Goal: Task Accomplishment & Management: Manage account settings

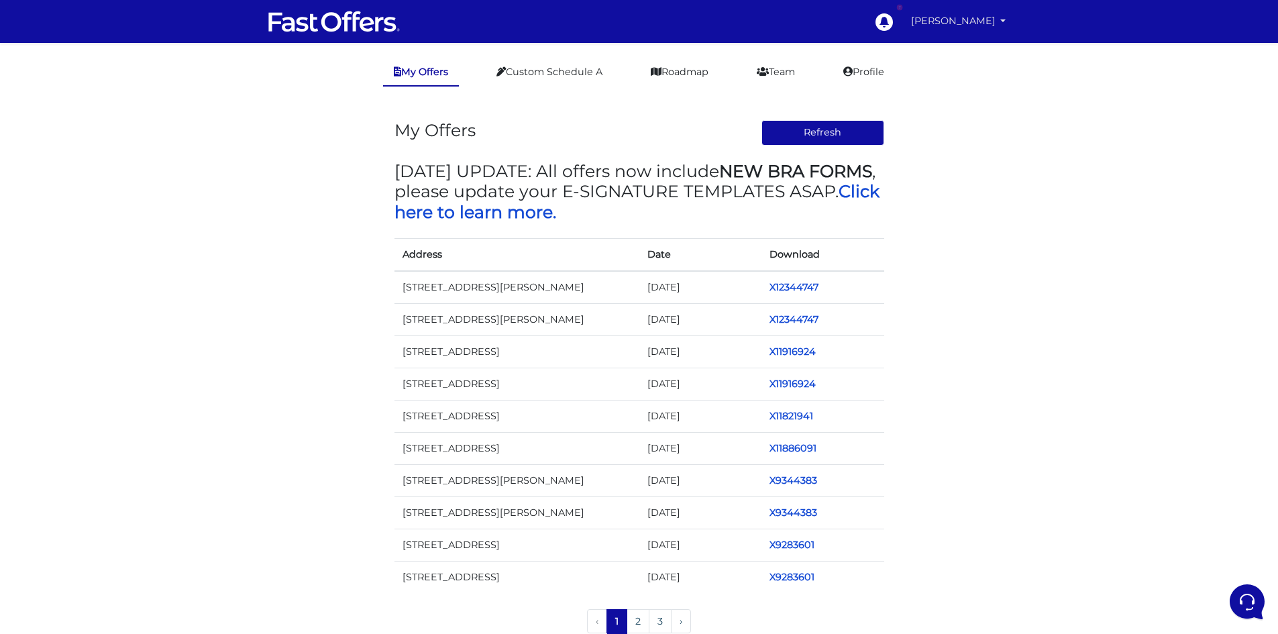
click at [968, 26] on link "[PERSON_NAME]" at bounding box center [959, 21] width 106 height 26
drag, startPoint x: 971, startPoint y: 193, endPoint x: 927, endPoint y: 136, distance: 72.2
click at [971, 192] on div "My Offers Refresh MAY 2024 UPDATE: All offers now include NEW BRA FORMS , pleas…" at bounding box center [639, 373] width 765 height 546
click at [878, 73] on link "Profile" at bounding box center [864, 72] width 62 height 26
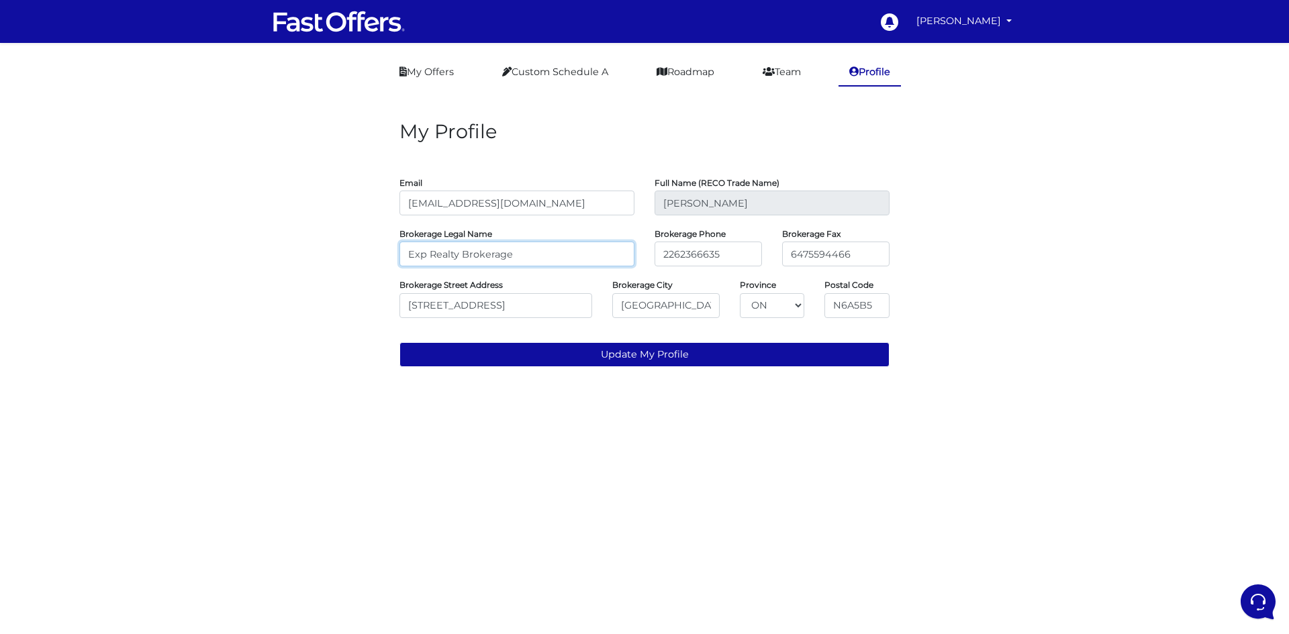
click at [508, 257] on input "Exp Realty Brokerage" at bounding box center [516, 254] width 235 height 25
drag, startPoint x: 523, startPoint y: 250, endPoint x: 389, endPoint y: 262, distance: 134.8
click at [389, 262] on div "My Profile Email danielamayarealestate@gmail.com Full Name (RECO Trade Name) Da…" at bounding box center [644, 239] width 765 height 278
paste input "Royal LePage® Triland Realty,"
type input "Royal LePage® Triland Realty, Brokerage"
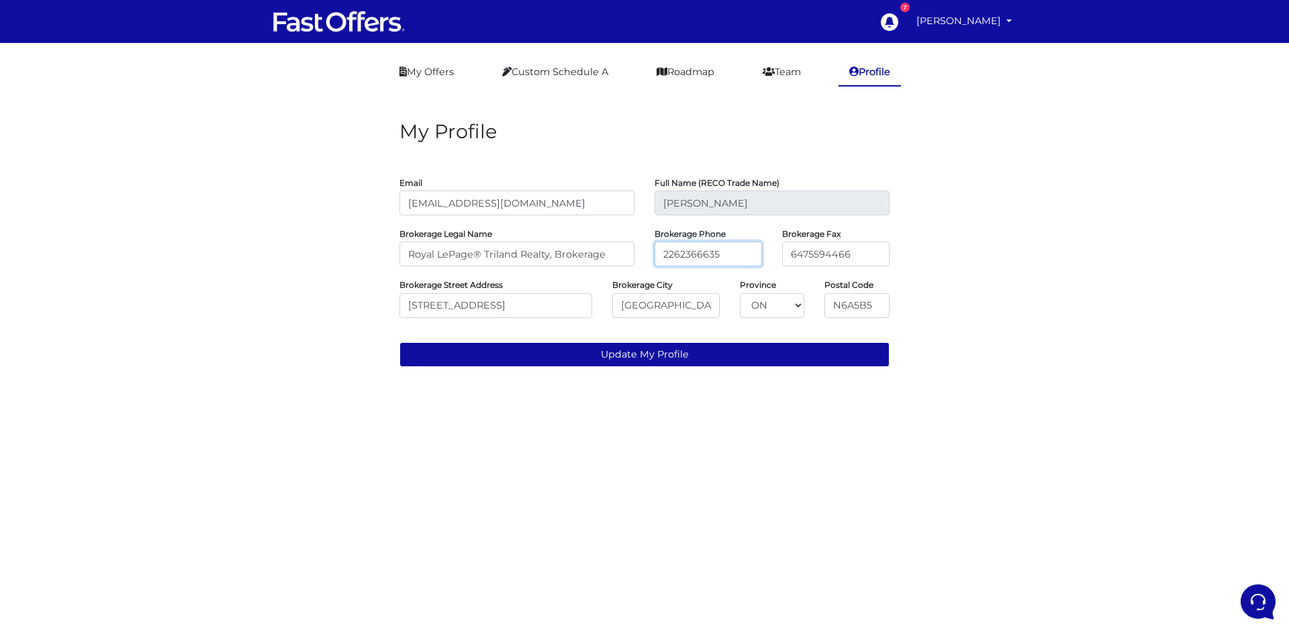
click at [736, 252] on input "2262366635" at bounding box center [707, 254] width 107 height 25
drag, startPoint x: 754, startPoint y: 251, endPoint x: 807, endPoint y: 250, distance: 53.0
click at [720, 253] on input "2262366635" at bounding box center [707, 254] width 107 height 25
click at [832, 252] on input "6475594466" at bounding box center [835, 254] width 107 height 25
drag, startPoint x: 750, startPoint y: 252, endPoint x: 662, endPoint y: 261, distance: 88.4
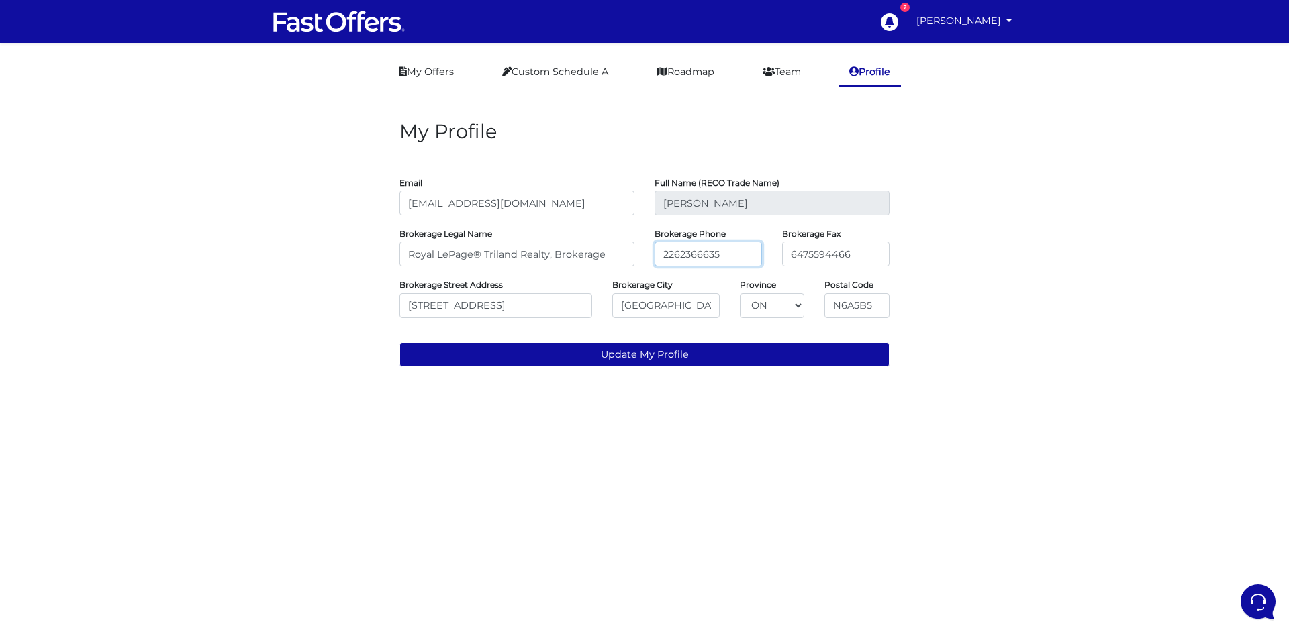
click at [662, 261] on input "2262366635" at bounding box center [707, 254] width 107 height 25
paste input "(519) 672-9880"
type input "(519) 672-9880"
drag, startPoint x: 864, startPoint y: 256, endPoint x: 776, endPoint y: 242, distance: 89.0
click at [775, 242] on div "Brokerage Fax 6475594466" at bounding box center [836, 246] width 128 height 40
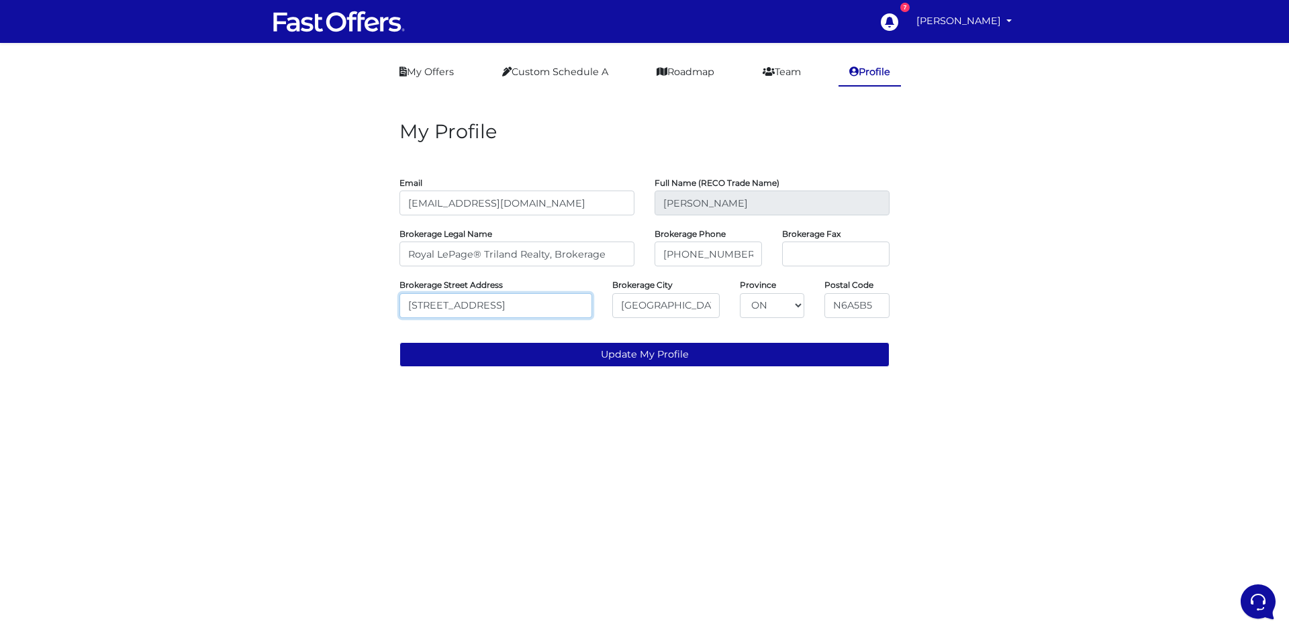
click at [497, 311] on input "380 Wellington St" at bounding box center [495, 305] width 193 height 25
click at [493, 307] on input "380 Wellington St" at bounding box center [495, 305] width 193 height 25
click at [494, 307] on input "380 Wellington St" at bounding box center [495, 305] width 193 height 25
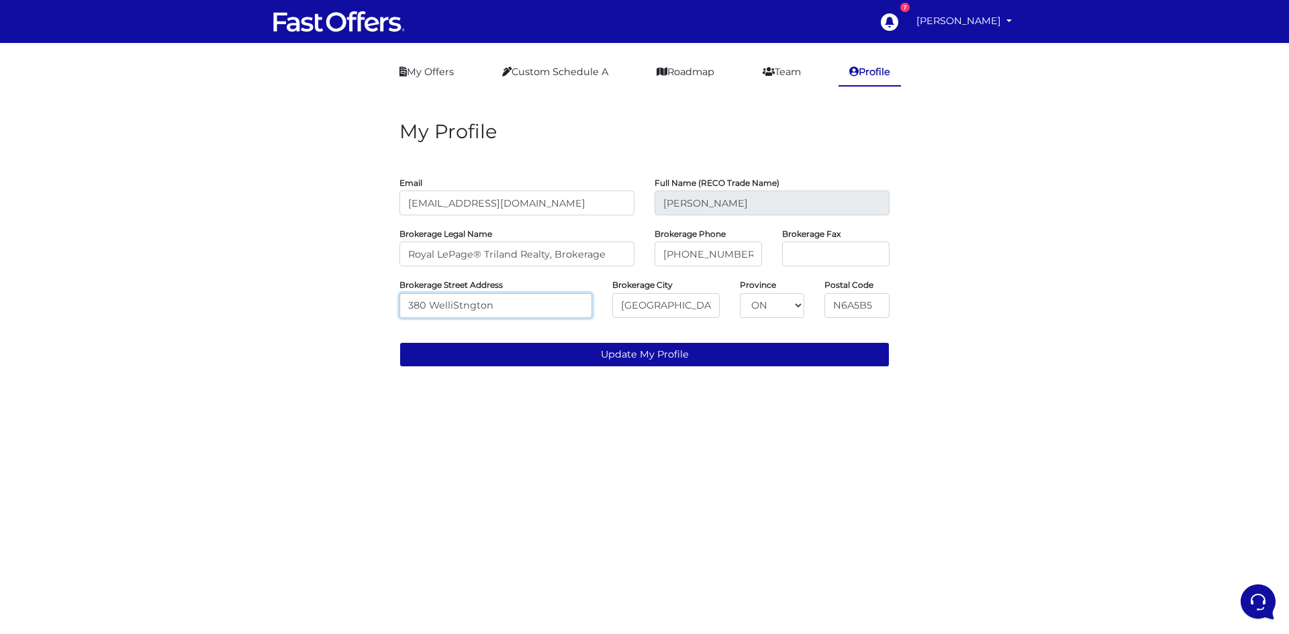
drag, startPoint x: 513, startPoint y: 305, endPoint x: 400, endPoint y: 317, distance: 113.4
click at [400, 317] on input "380 WelliStngton" at bounding box center [495, 305] width 193 height 25
paste input "240 Waterloo St #103"
type input "240 Waterloo St #103"
click at [808, 260] on input "tel" at bounding box center [835, 254] width 107 height 25
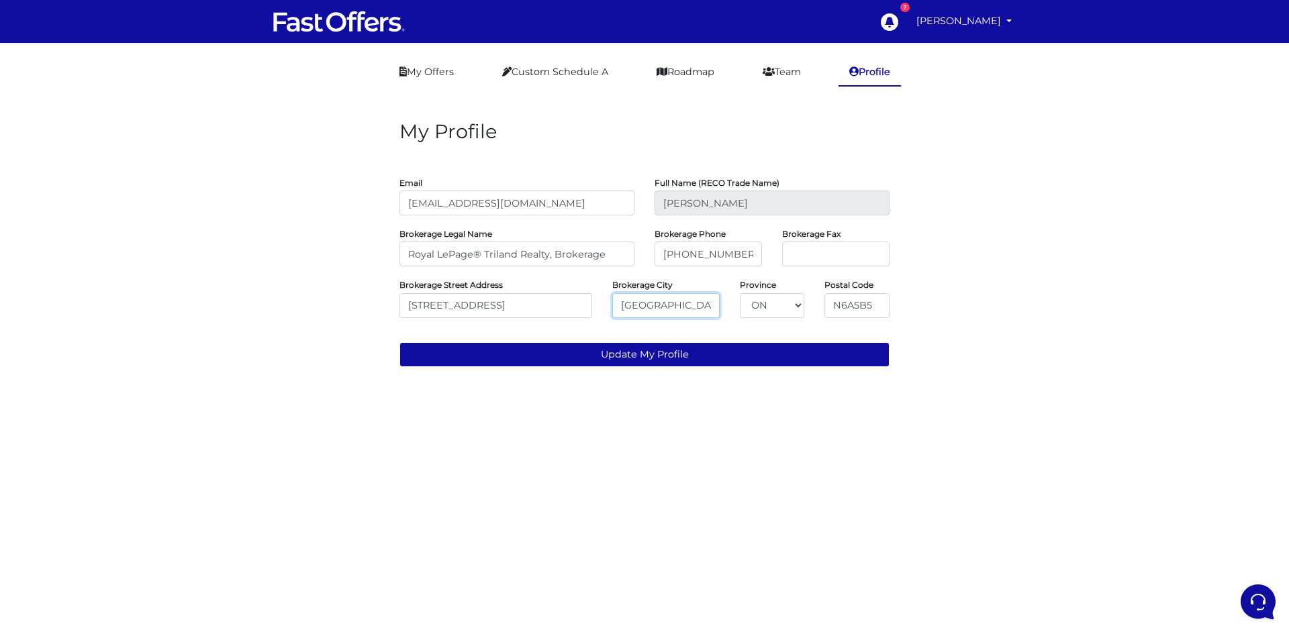
click at [642, 305] on input "London" at bounding box center [665, 305] width 107 height 25
click at [848, 303] on input "N6A5B5" at bounding box center [856, 305] width 65 height 25
paste input "B 2N4"
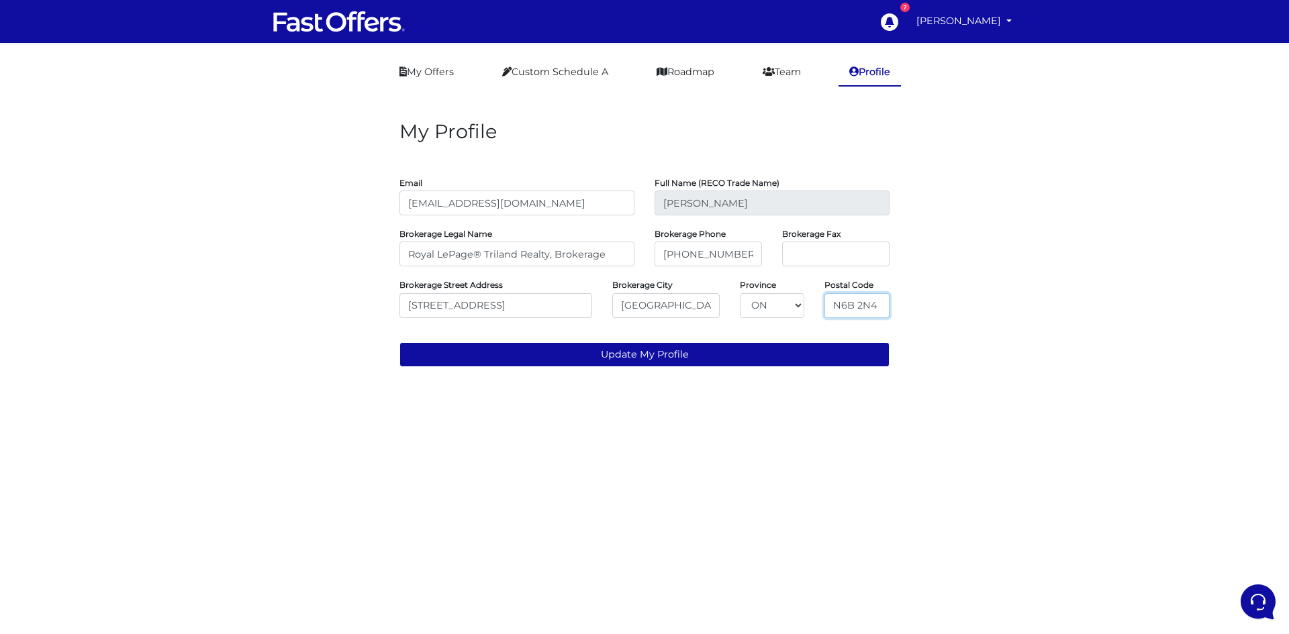
type input "N6B 2N4"
click at [961, 381] on main "My Offers Custom Schedule A Roadmap Team Profile My Profile Email danielamayare…" at bounding box center [644, 218] width 1289 height 351
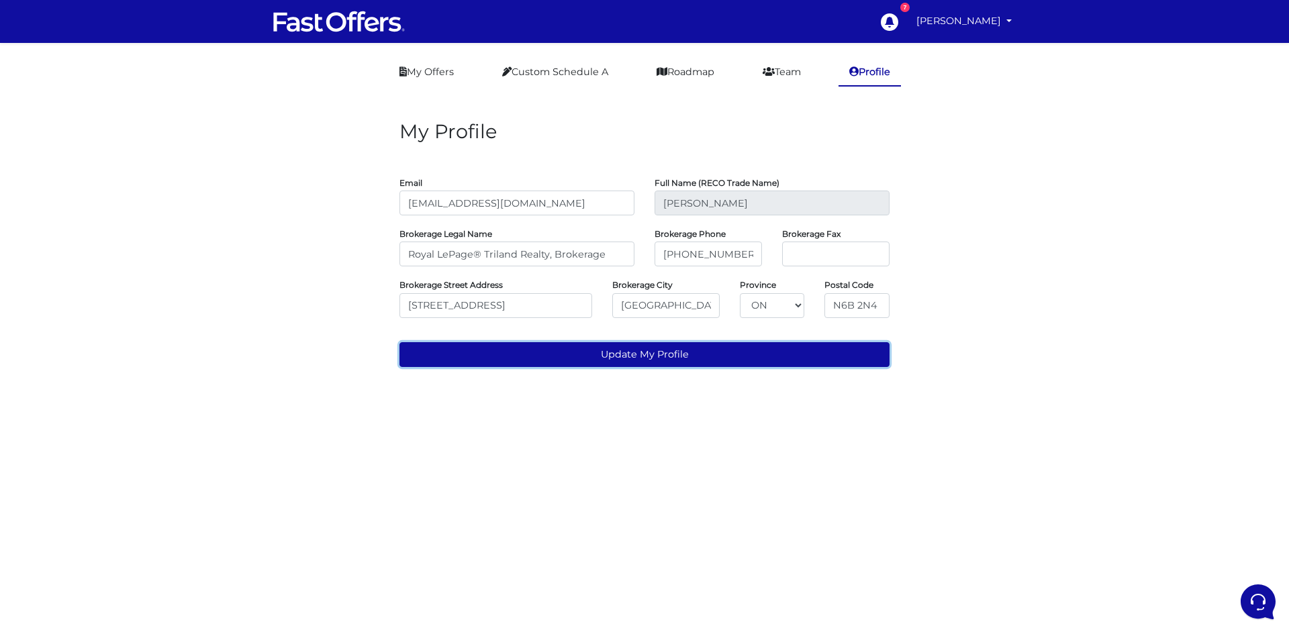
click at [682, 362] on button "Update My Profile" at bounding box center [644, 354] width 490 height 25
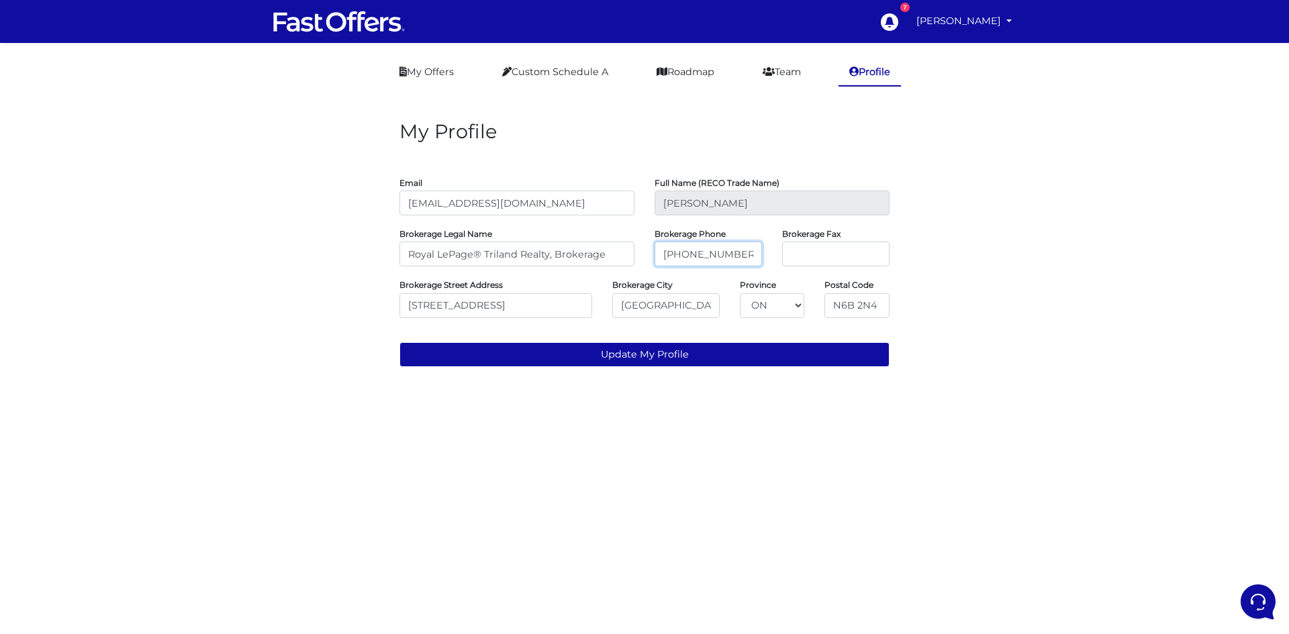
drag, startPoint x: 687, startPoint y: 254, endPoint x: 695, endPoint y: 254, distance: 8.1
click at [687, 254] on input "(519) 672-9880" at bounding box center [707, 254] width 107 height 25
click at [664, 255] on input "(519-672-9880" at bounding box center [707, 254] width 107 height 25
click at [666, 253] on input "(519-672-9880" at bounding box center [707, 254] width 107 height 25
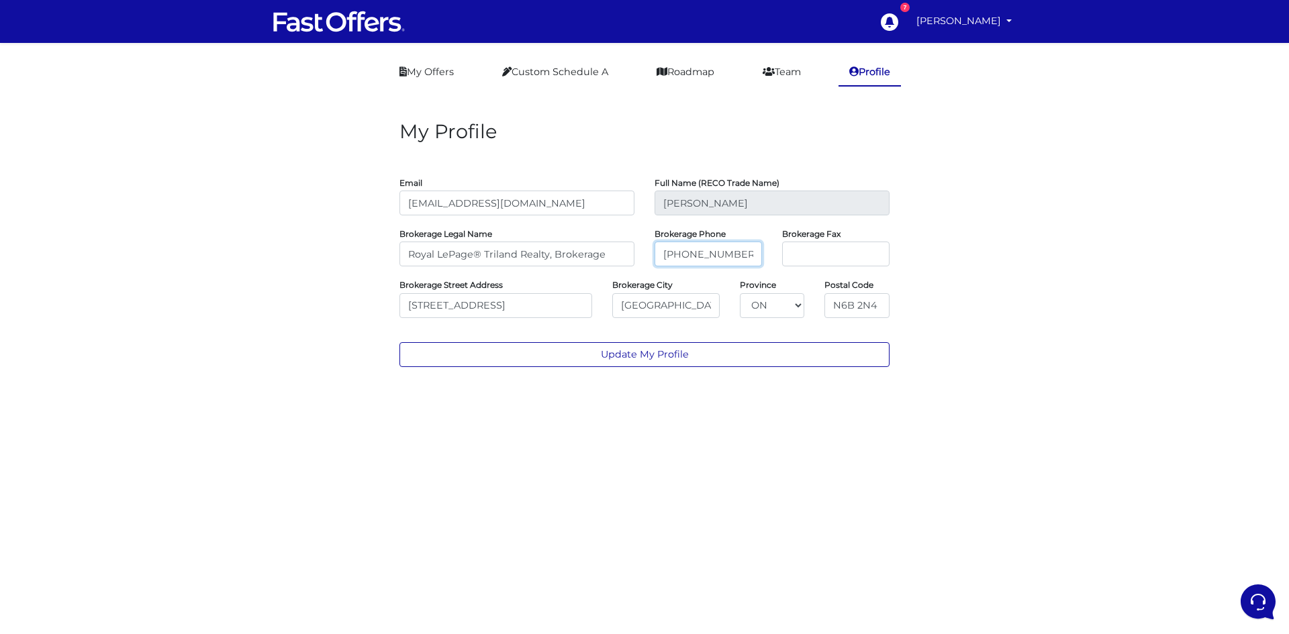
type input "519-672-9880"
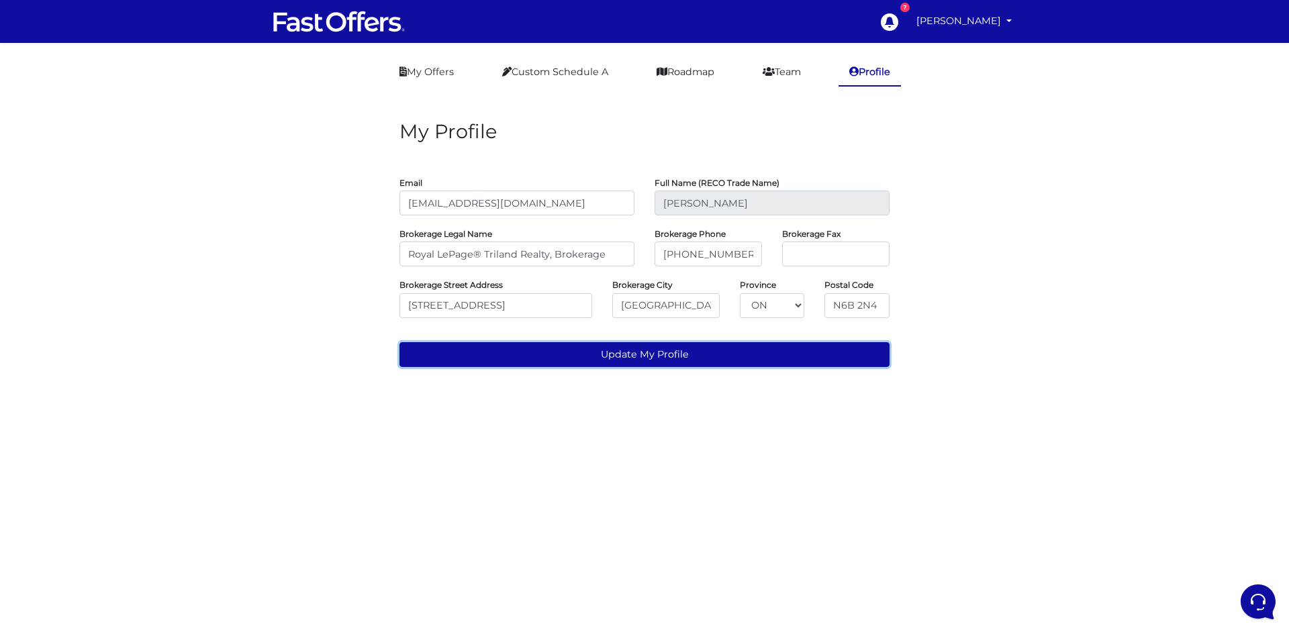
click at [725, 360] on button "Update My Profile" at bounding box center [644, 354] width 490 height 25
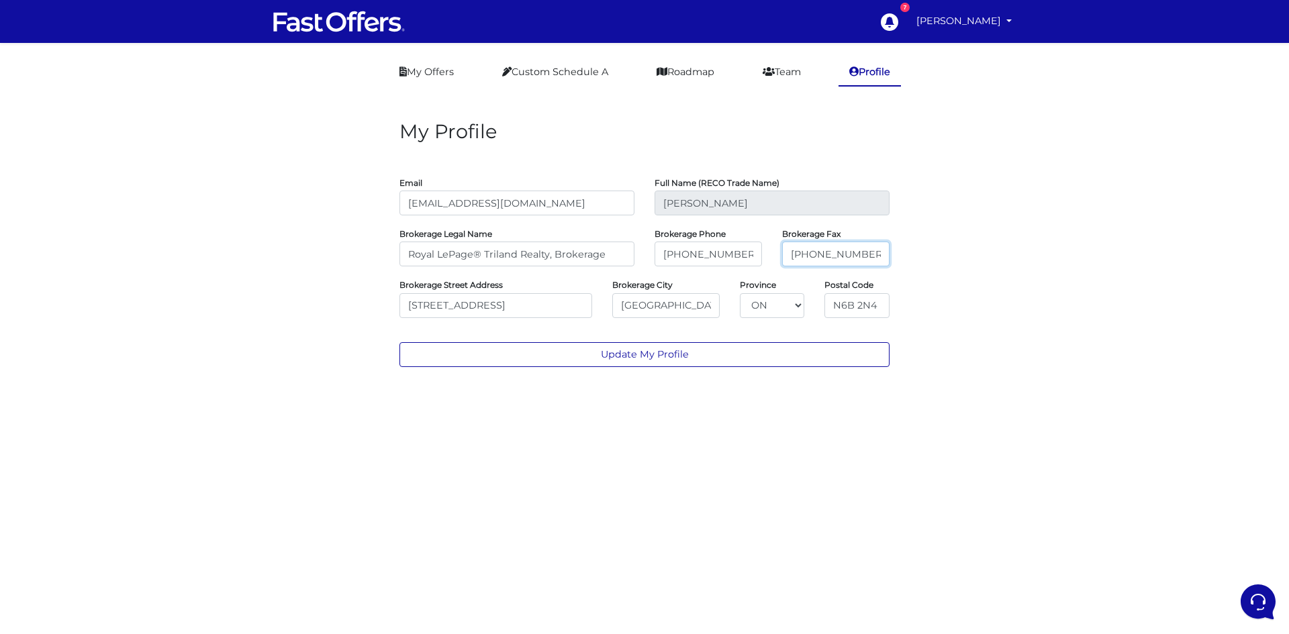
type input "226-236-6635"
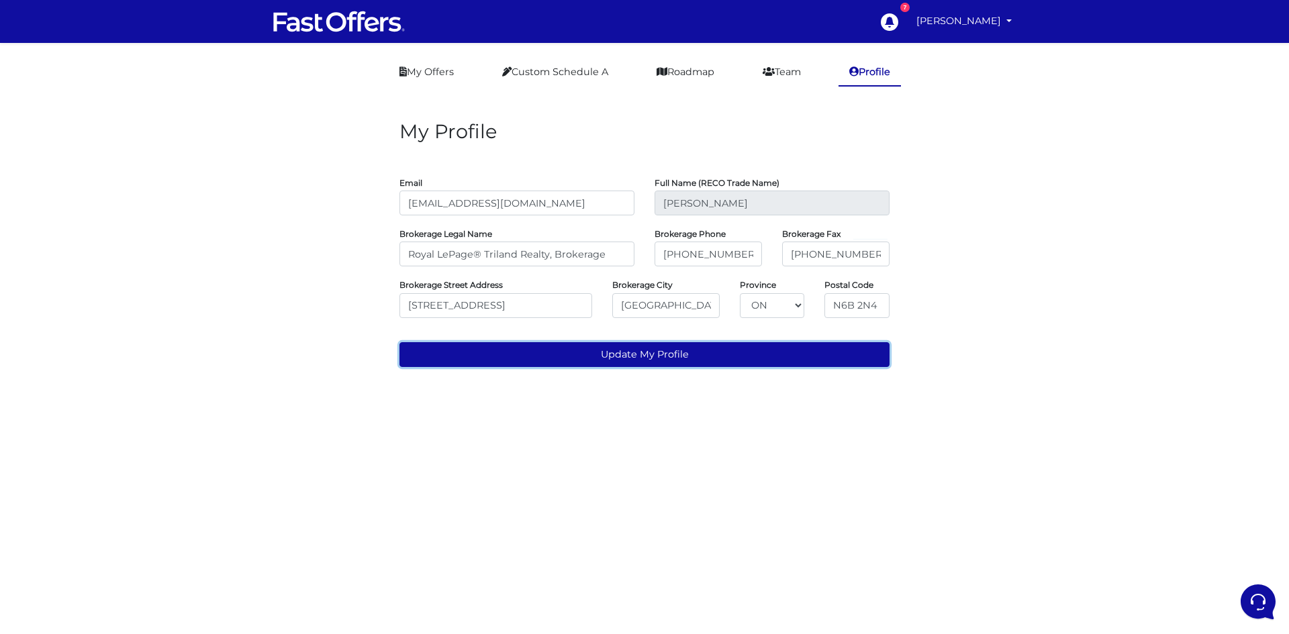
click at [665, 354] on button "Update My Profile" at bounding box center [644, 354] width 490 height 25
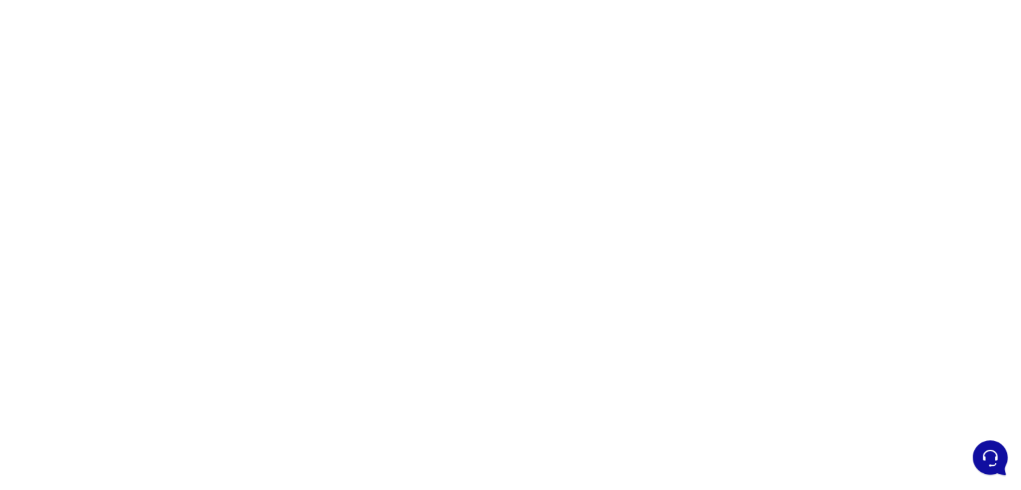
scroll to position [67, 0]
